Goal: Use online tool/utility

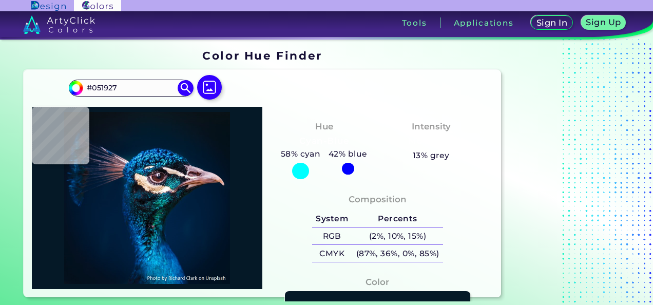
type input "#011b2c"
type input "#011B2C"
type input "#001b30"
type input "#001B30"
type input "#001c31"
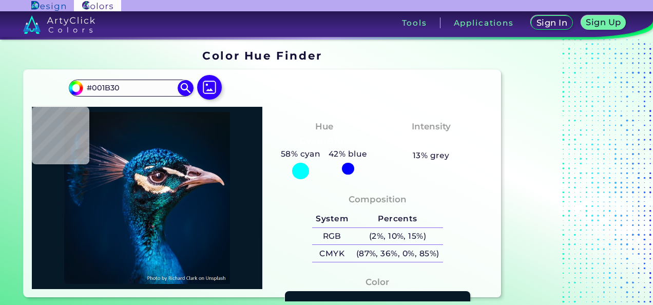
type input "#001C31"
type input "#011c31"
type input "#011C31"
type input "#001c31"
type input "#001C31"
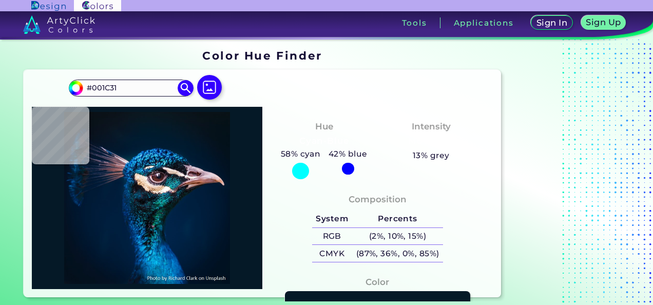
type input "#011b32"
type input "#011B32"
type input "#041934"
type input "#011a32"
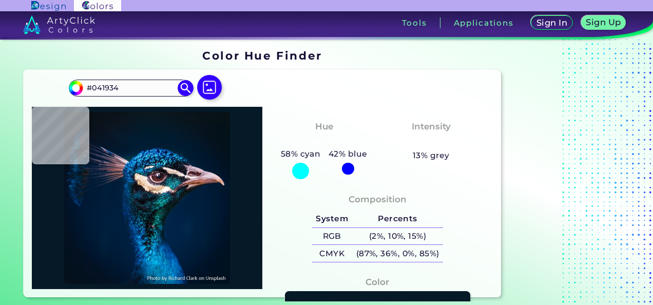
type input "#011A32"
type input "#011b31"
type input "#011B31"
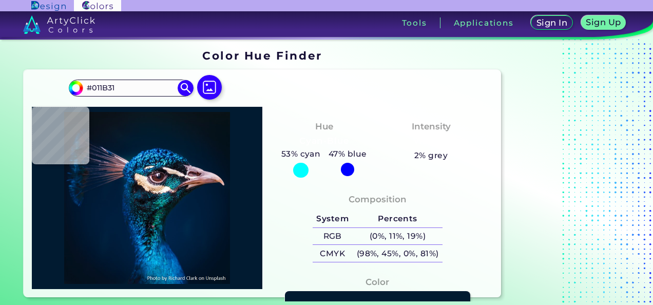
type input "#021b31"
type input "#021B31"
type input "#011b32"
type input "#011B32"
type input "#021a2c"
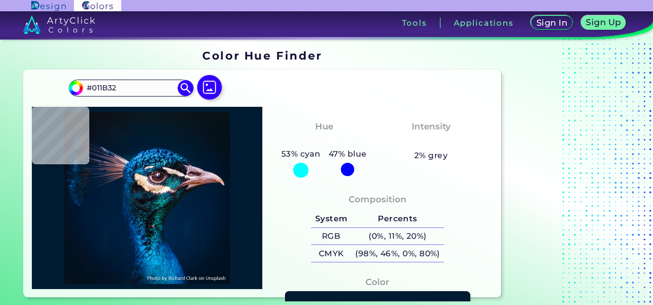
type input "#021A2C"
type input "#051827"
type input "#0b131d"
type input "#0B131D"
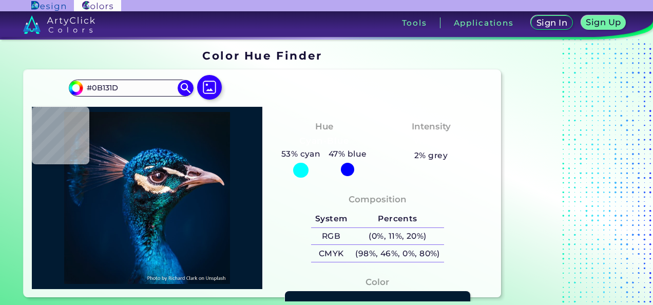
type input "#0a131a"
type input "#0A131A"
type input "#091217"
type input "#081116"
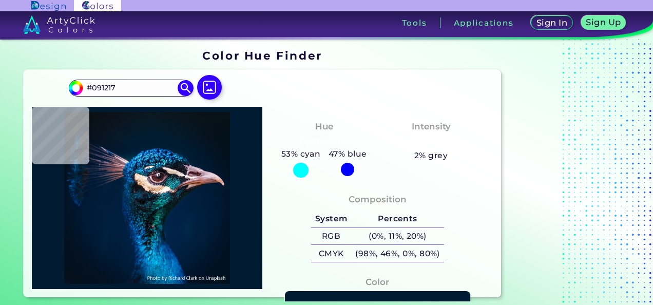
type input "#081116"
type input "#091217"
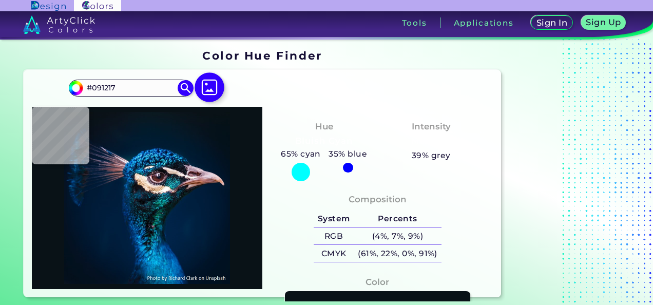
click at [207, 84] on img at bounding box center [210, 87] width 30 height 30
click at [0, 0] on input "file" at bounding box center [0, 0] width 0 height 0
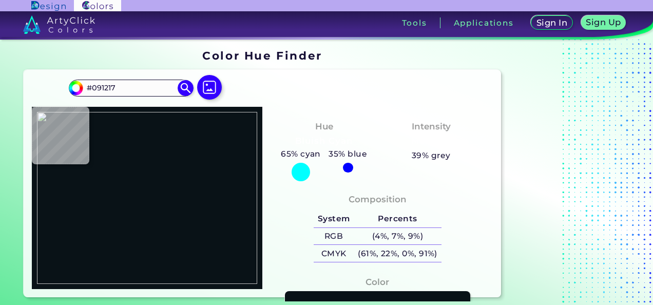
type input "#203725"
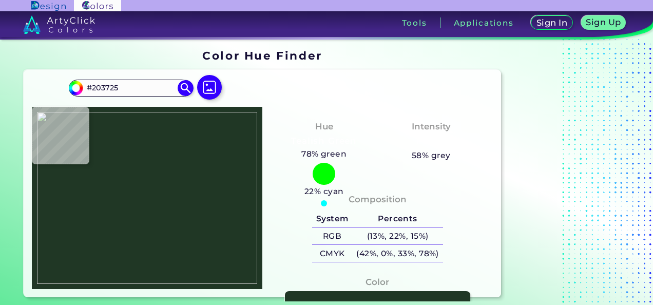
drag, startPoint x: 133, startPoint y: 141, endPoint x: 91, endPoint y: 151, distance: 42.8
click at [91, 151] on div at bounding box center [147, 198] width 230 height 183
drag, startPoint x: 126, startPoint y: 87, endPoint x: 87, endPoint y: 89, distance: 38.6
click at [87, 89] on input "#203725" at bounding box center [130, 88] width 95 height 14
